Goal: Navigation & Orientation: Find specific page/section

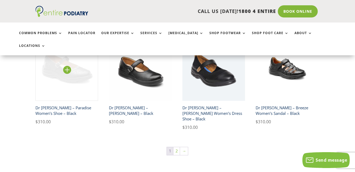
scroll to position [845, 0]
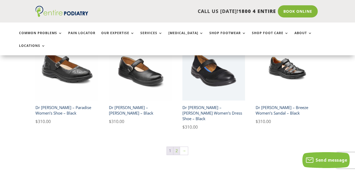
click at [176, 147] on link "2" at bounding box center [176, 151] width 6 height 8
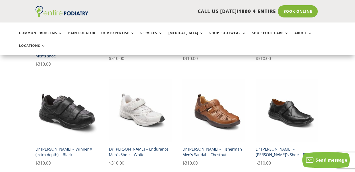
scroll to position [486, 0]
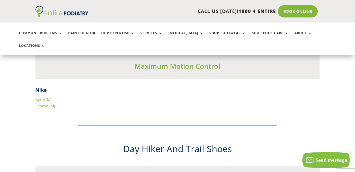
scroll to position [2218, 0]
